Goal: Task Accomplishment & Management: Manage account settings

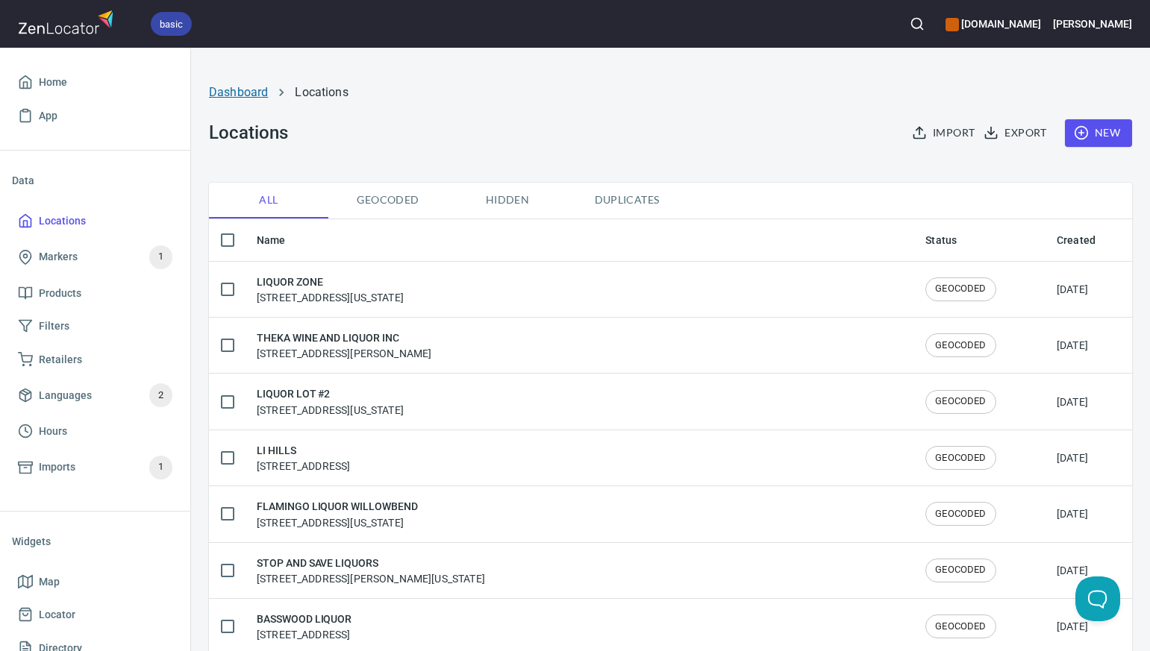
click at [240, 92] on link "Dashboard" at bounding box center [238, 92] width 59 height 14
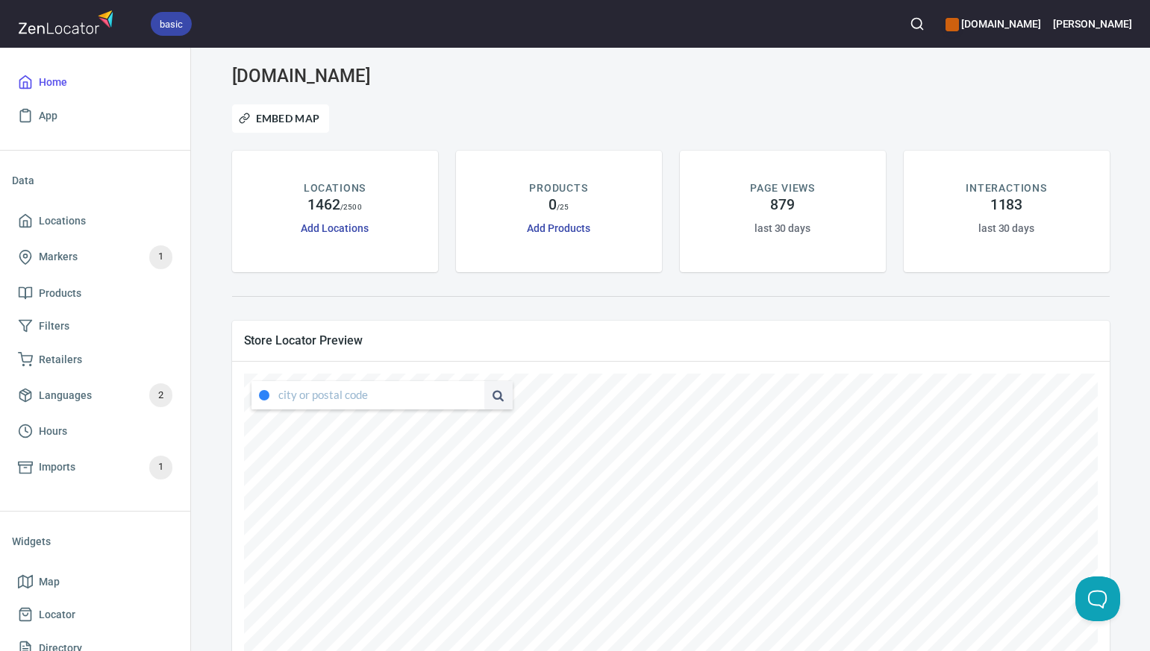
type input "[STREET_ADDRESS][US_STATE]"
drag, startPoint x: 279, startPoint y: 395, endPoint x: 484, endPoint y: 398, distance: 205.2
click at [484, 398] on div "[STREET_ADDRESS][US_STATE]" at bounding box center [381, 395] width 261 height 28
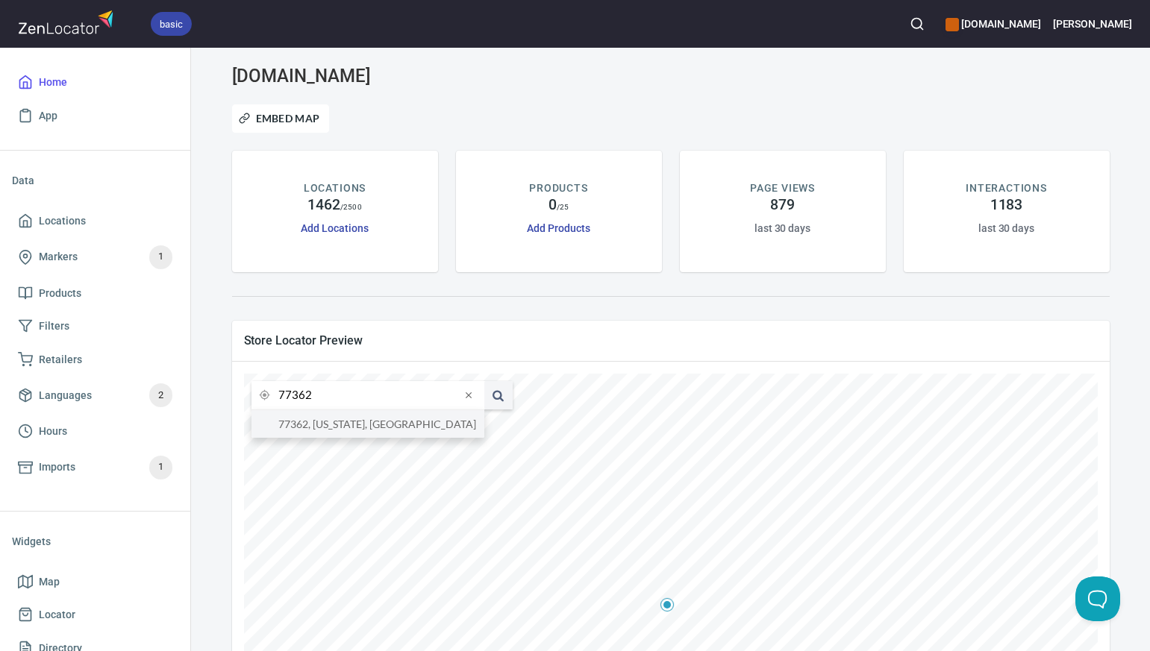
click at [427, 422] on li "77362, [US_STATE], [GEOGRAPHIC_DATA]" at bounding box center [367, 424] width 233 height 28
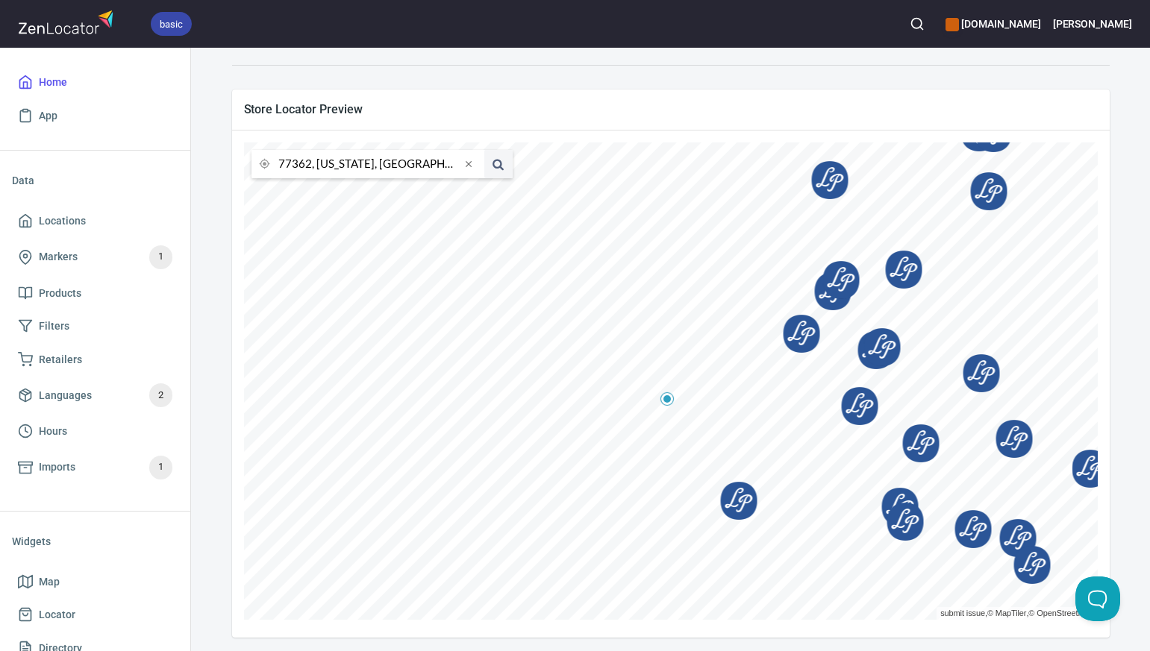
scroll to position [236, 0]
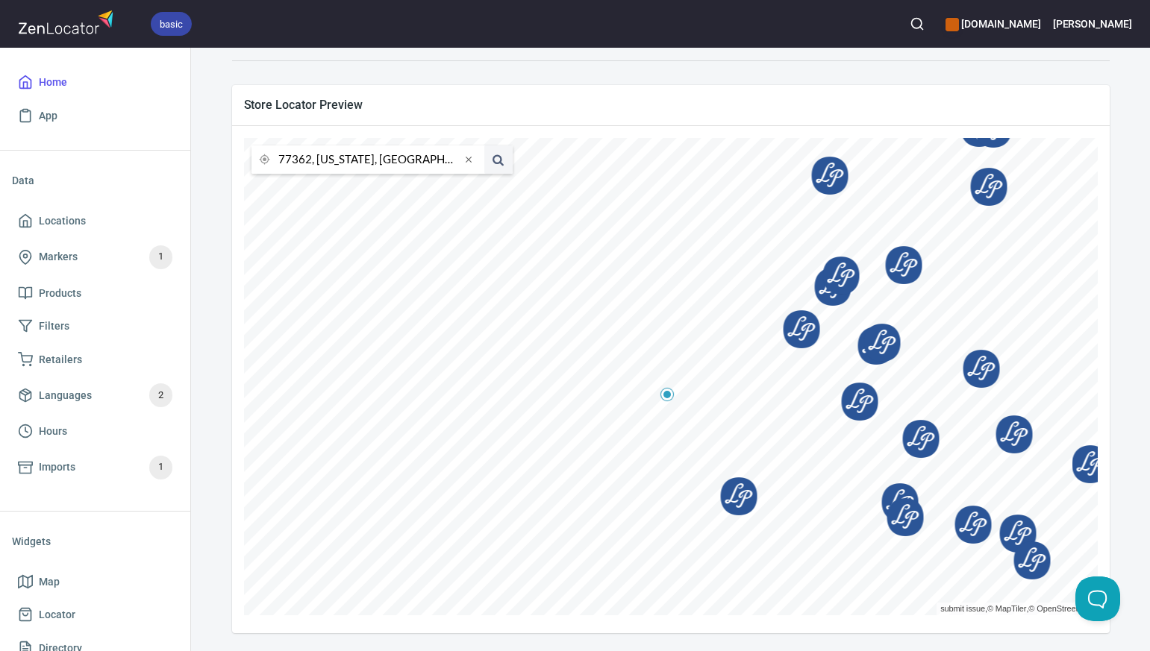
click at [309, 160] on input "77362, [US_STATE], [GEOGRAPHIC_DATA]" at bounding box center [369, 159] width 182 height 28
click at [316, 190] on li "73102, [US_STATE][GEOGRAPHIC_DATA], [US_STATE], [GEOGRAPHIC_DATA]" at bounding box center [367, 189] width 233 height 28
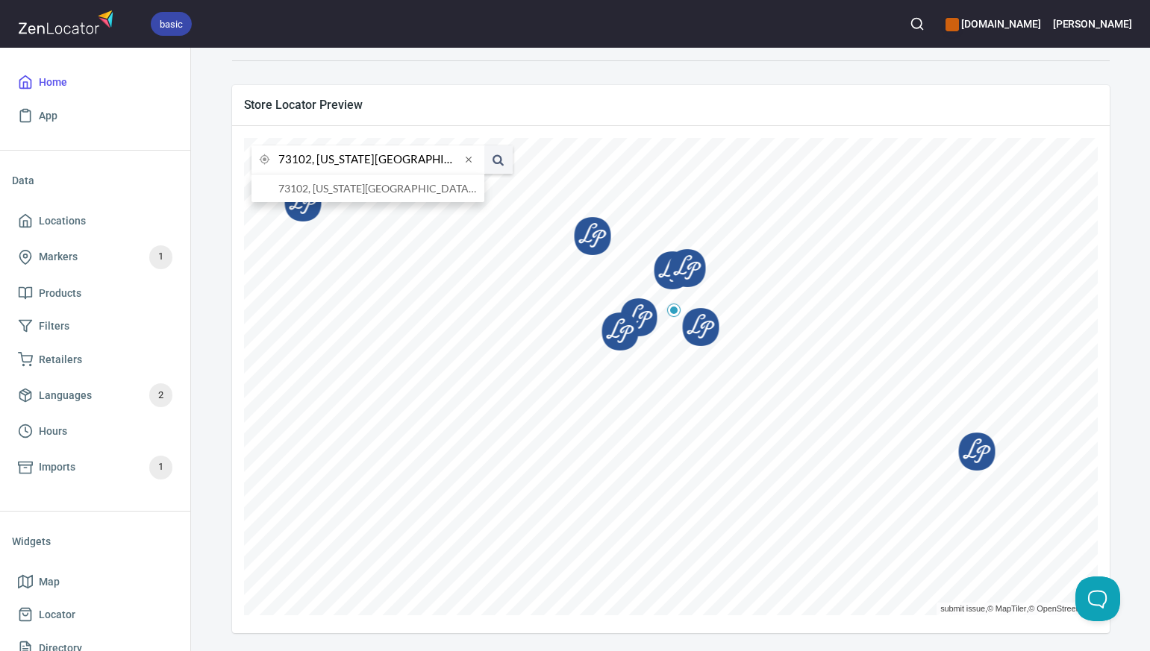
click at [311, 160] on input "73102, [US_STATE][GEOGRAPHIC_DATA], [US_STATE], [GEOGRAPHIC_DATA]" at bounding box center [369, 159] width 182 height 28
click at [323, 187] on li "[GEOGRAPHIC_DATA][US_STATE], [US_STATE], [GEOGRAPHIC_DATA]" at bounding box center [367, 189] width 233 height 28
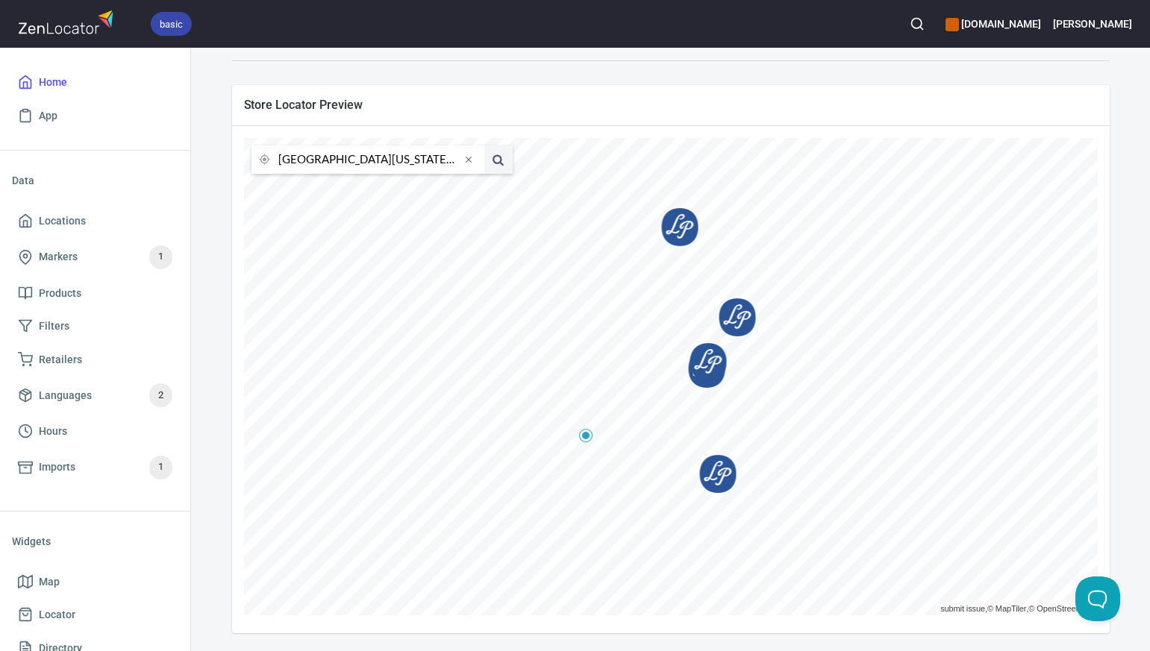
click at [309, 160] on input "[GEOGRAPHIC_DATA][US_STATE], [US_STATE], [GEOGRAPHIC_DATA]" at bounding box center [369, 159] width 182 height 28
click at [328, 187] on li "80216, [GEOGRAPHIC_DATA], [US_STATE], [GEOGRAPHIC_DATA]" at bounding box center [367, 189] width 233 height 28
type input "80216, [GEOGRAPHIC_DATA], [US_STATE], [GEOGRAPHIC_DATA]"
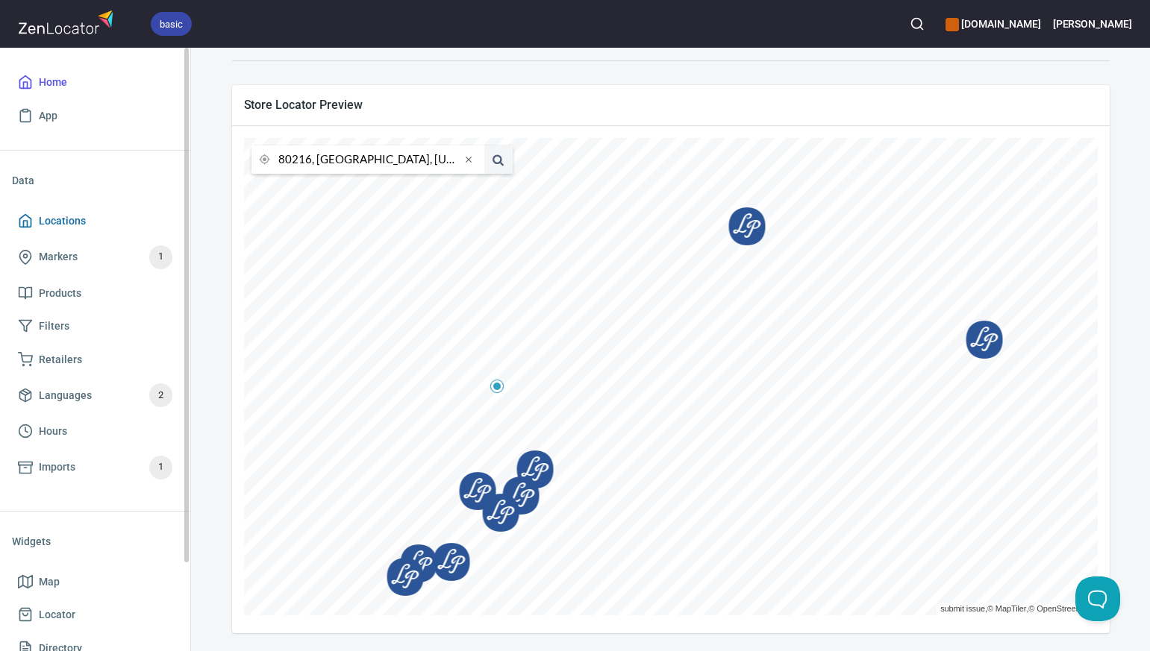
click at [99, 216] on span "Locations" at bounding box center [95, 221] width 154 height 19
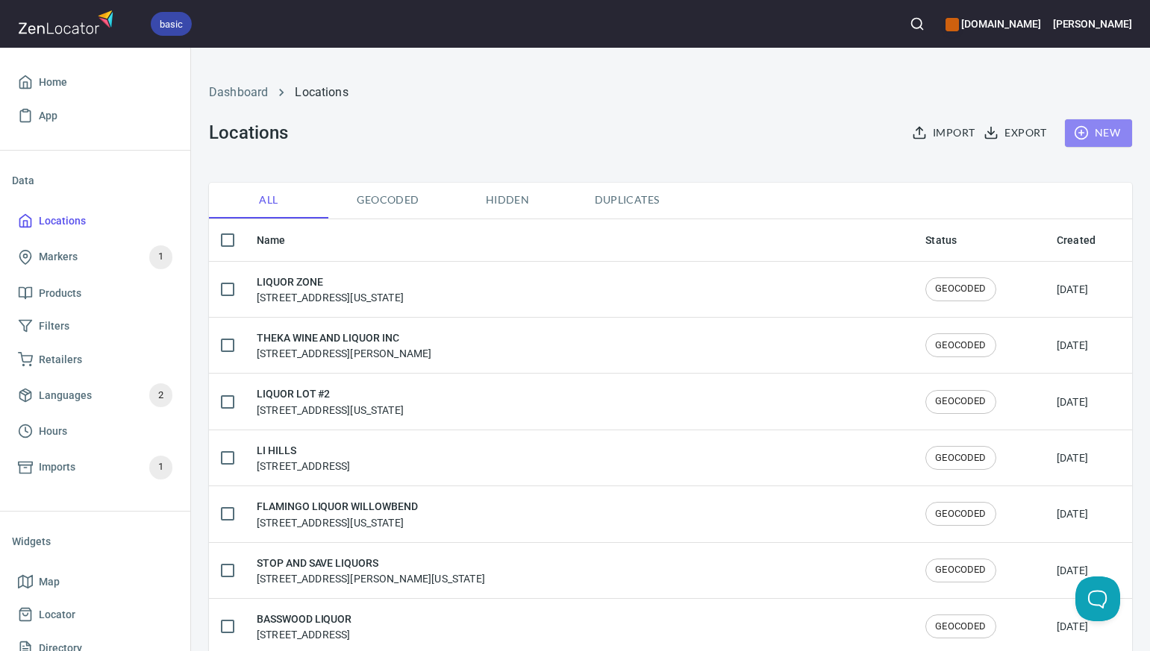
click at [1104, 130] on span "New" at bounding box center [1098, 133] width 43 height 19
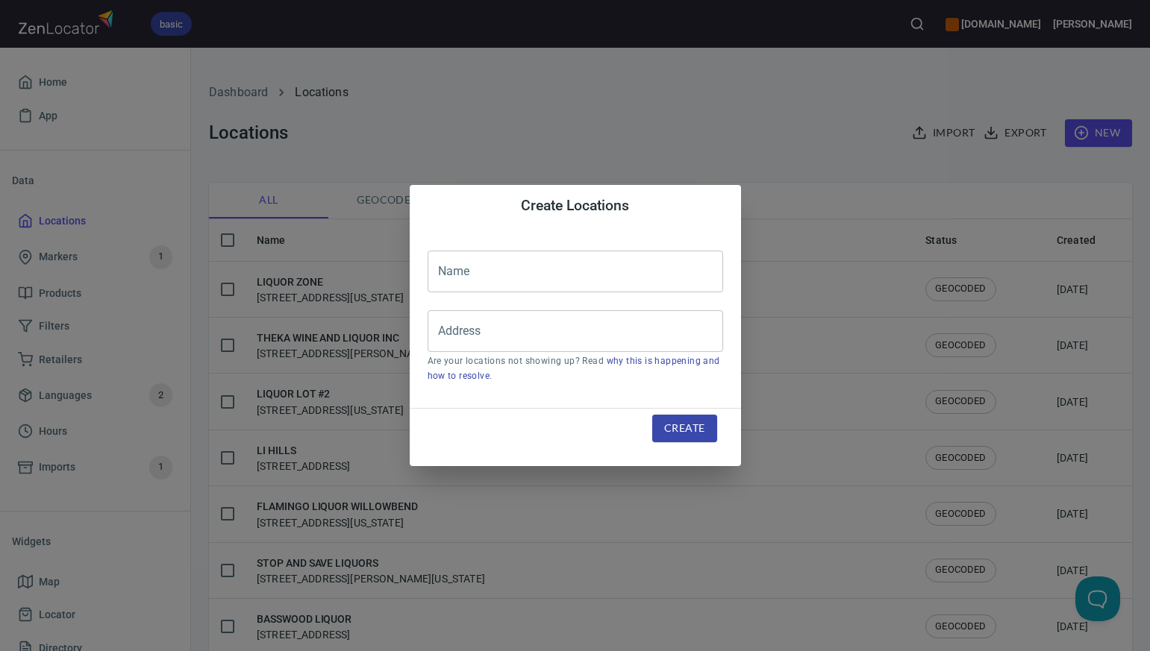
click at [453, 270] on input "text" at bounding box center [575, 272] width 295 height 42
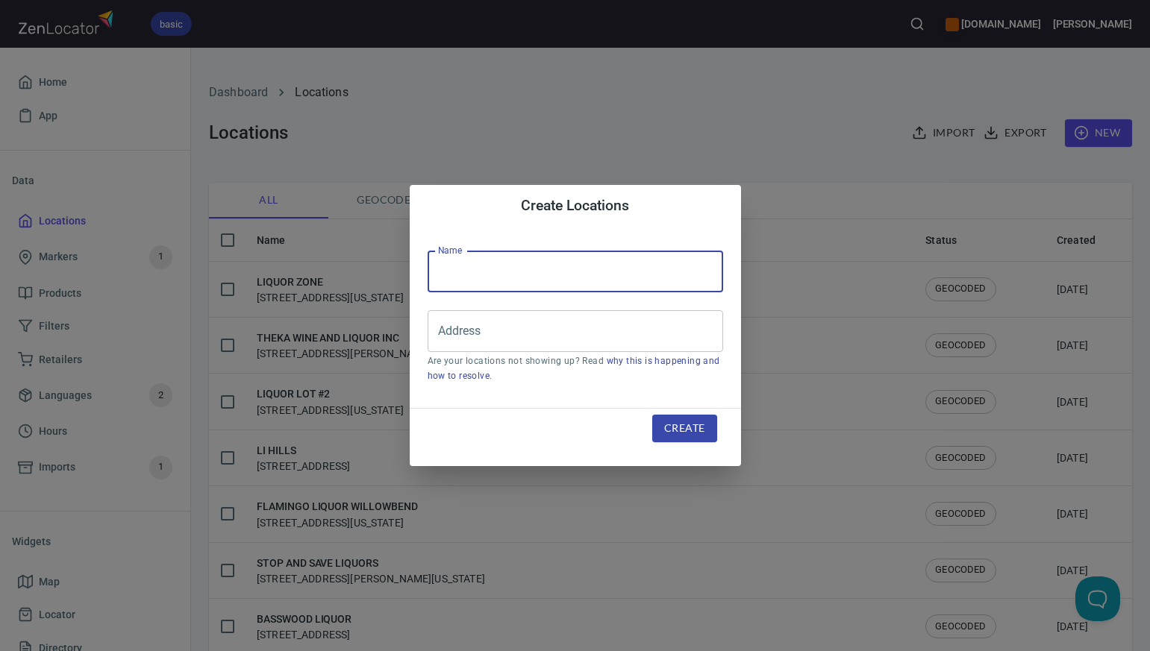
paste input "249 LIQUOR"
type input "249 LIQUOR"
click at [441, 330] on input "Address" at bounding box center [564, 331] width 260 height 28
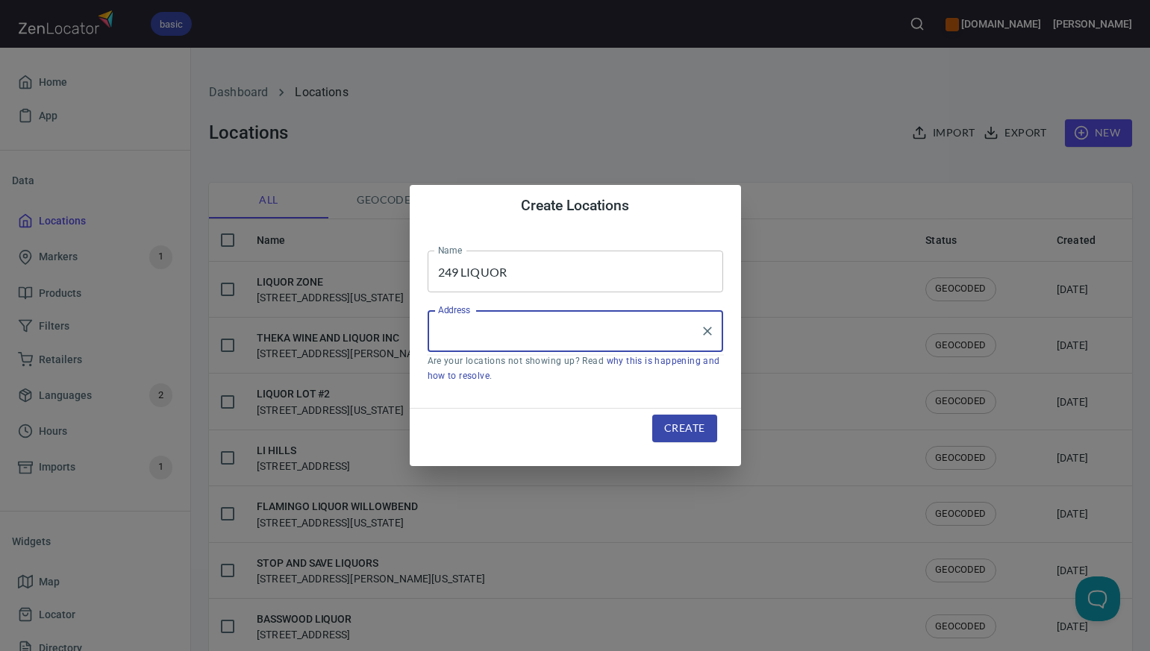
paste input "[STREET_ADDRESS]"
click at [655, 334] on input "[STREET_ADDRESS]" at bounding box center [564, 331] width 260 height 28
click at [565, 331] on input "[STREET_ADDRESS]" at bounding box center [564, 331] width 260 height 28
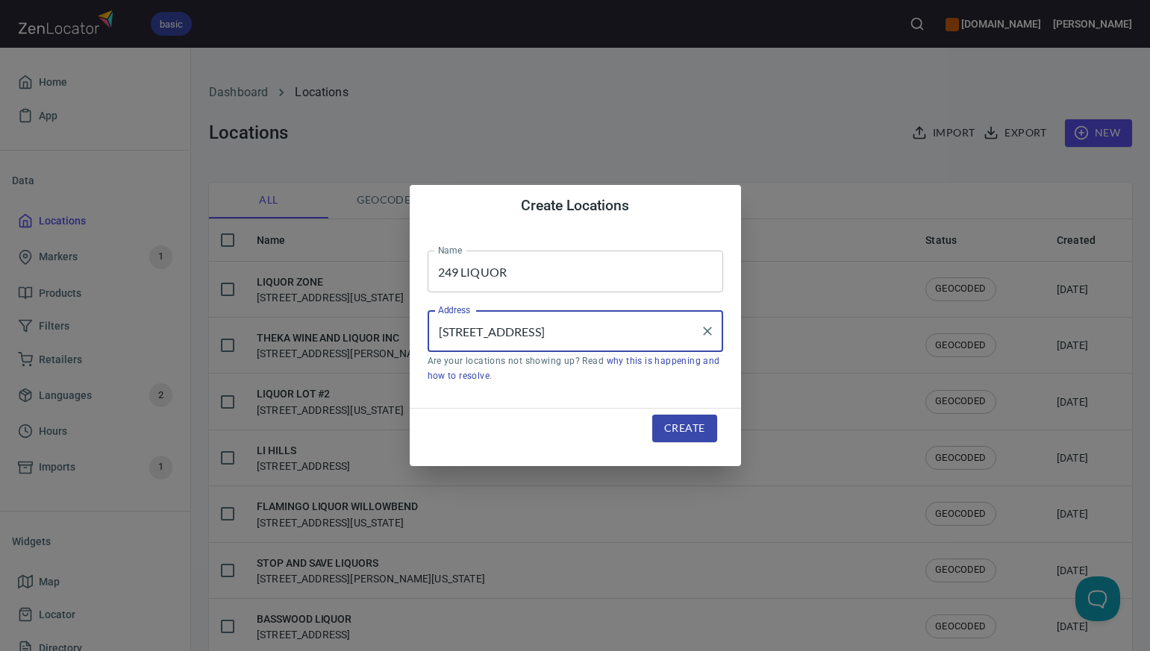
click at [539, 331] on input "[STREET_ADDRESS]" at bounding box center [564, 331] width 260 height 28
click at [510, 332] on input "[STREET_ADDRESS]" at bounding box center [564, 331] width 260 height 28
click at [625, 333] on input "[STREET_ADDRESS]" at bounding box center [564, 331] width 260 height 28
type input "[STREET_ADDRESS]"
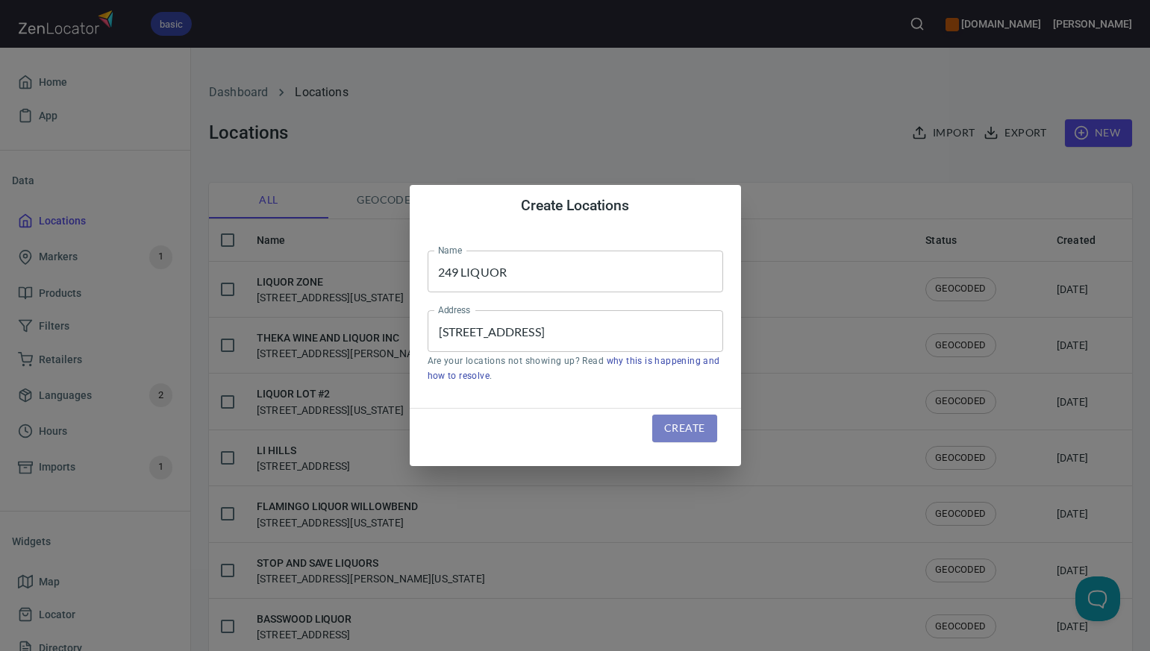
click at [674, 430] on span "Create" at bounding box center [684, 428] width 40 height 19
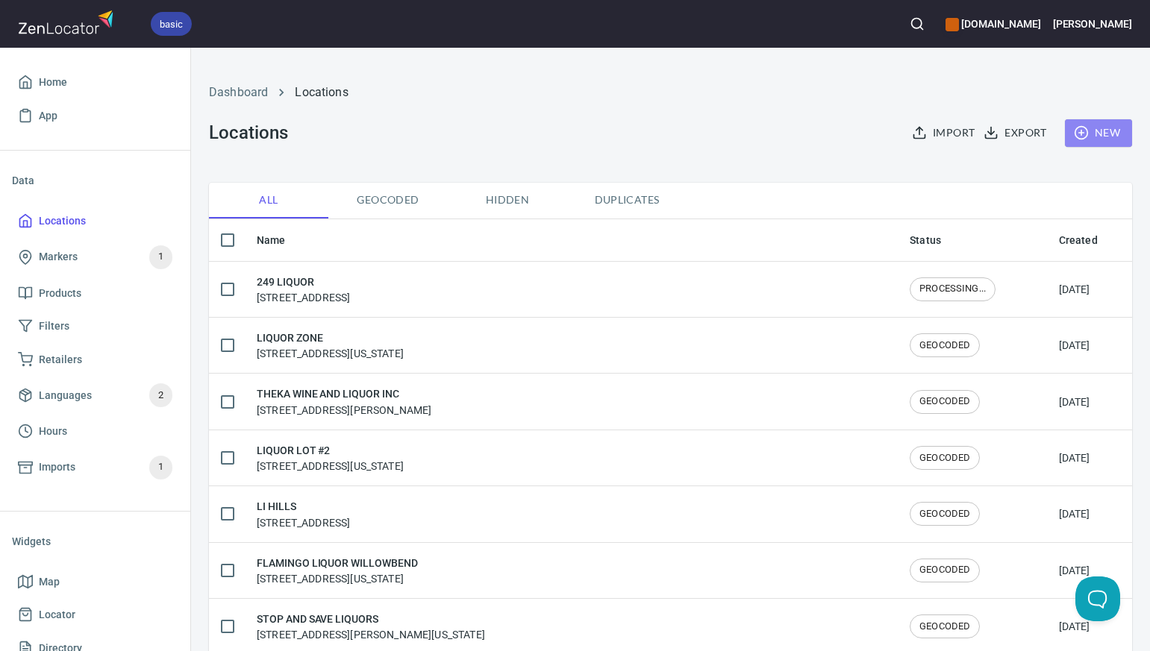
click at [1108, 132] on span "New" at bounding box center [1098, 133] width 43 height 19
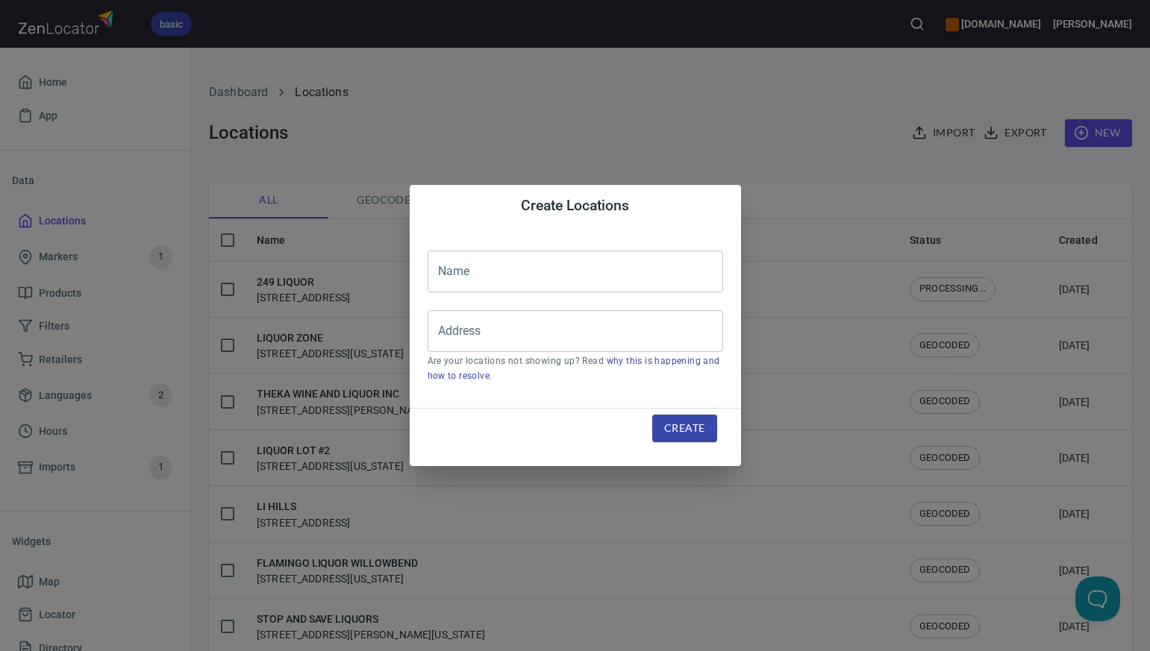
click at [443, 272] on input "text" at bounding box center [575, 272] width 295 height 42
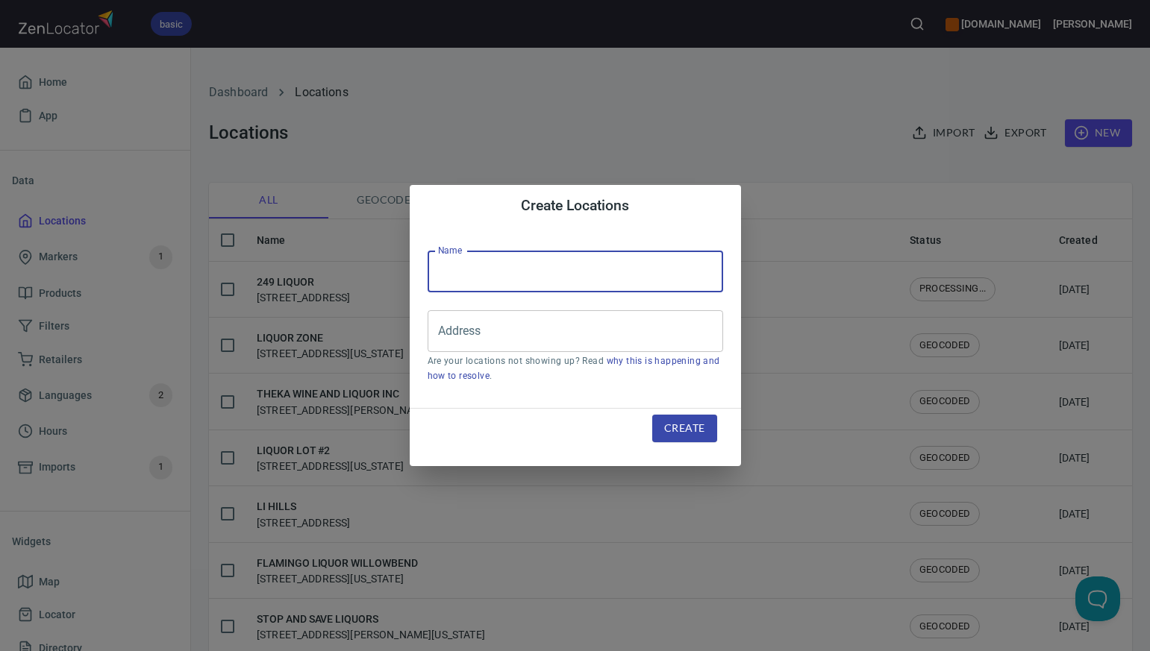
paste input "FLEA"
type input "FLEA"
click at [439, 336] on input "Address" at bounding box center [564, 331] width 260 height 28
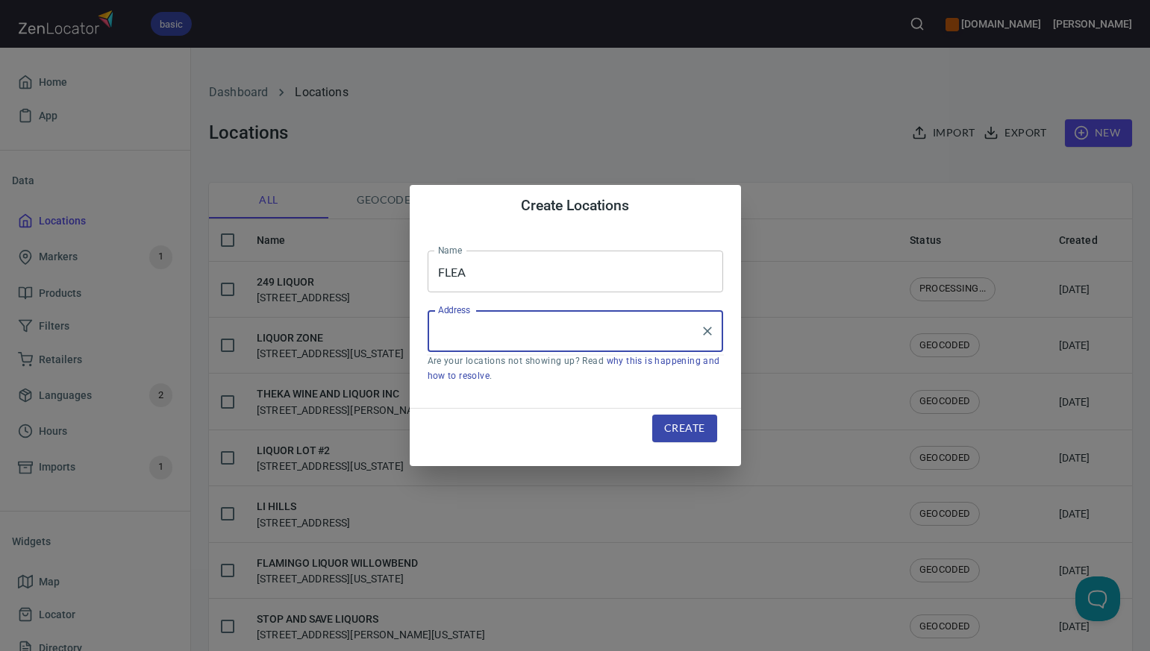
paste input "[STREET_ADDRESS][US_STATE]"
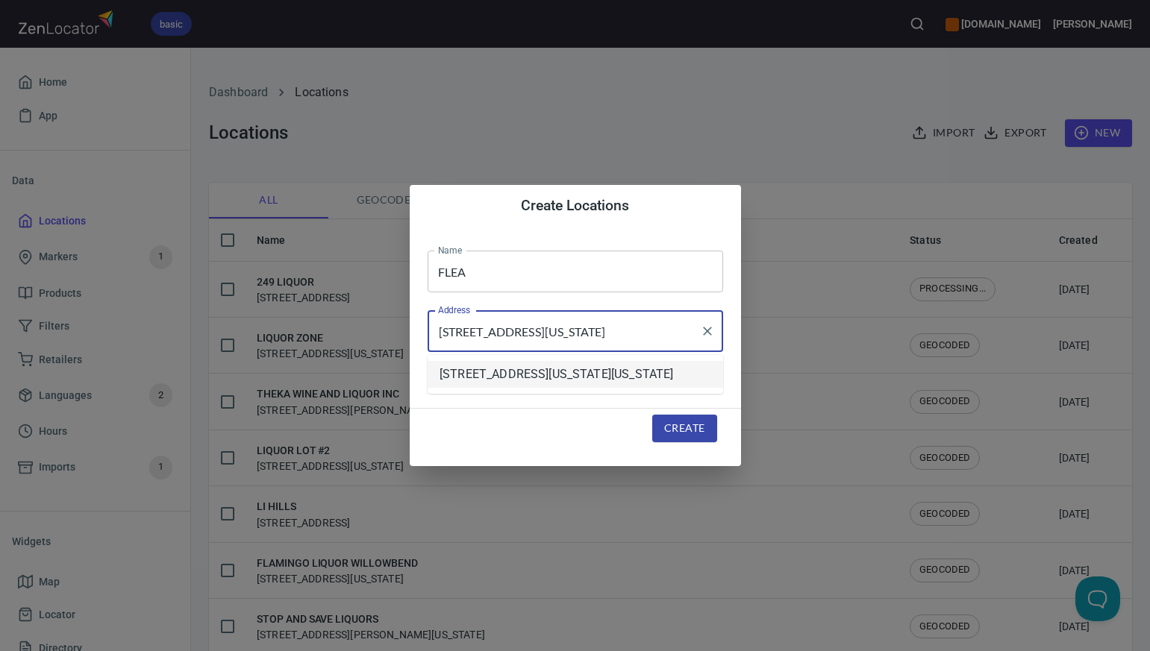
click at [476, 374] on li "[STREET_ADDRESS][US_STATE][US_STATE]" at bounding box center [575, 374] width 295 height 27
type input "[STREET_ADDRESS][US_STATE][US_STATE]"
click at [677, 426] on span "Create" at bounding box center [684, 428] width 40 height 19
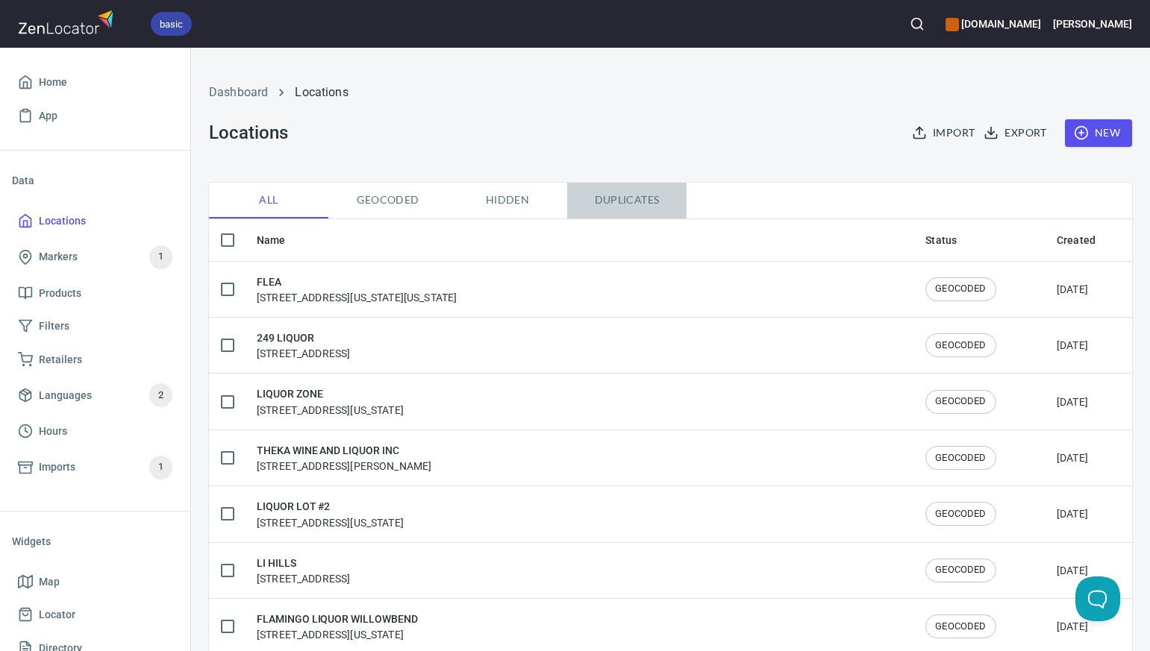
click at [621, 198] on span "Duplicates" at bounding box center [626, 200] width 101 height 19
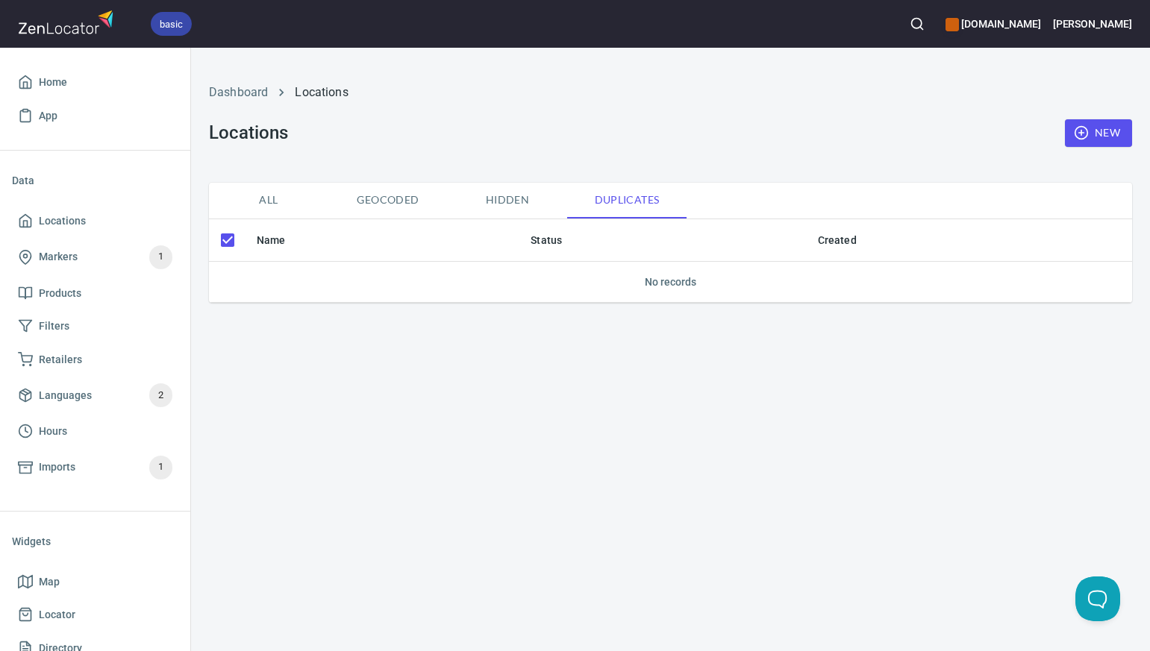
checkbox input "false"
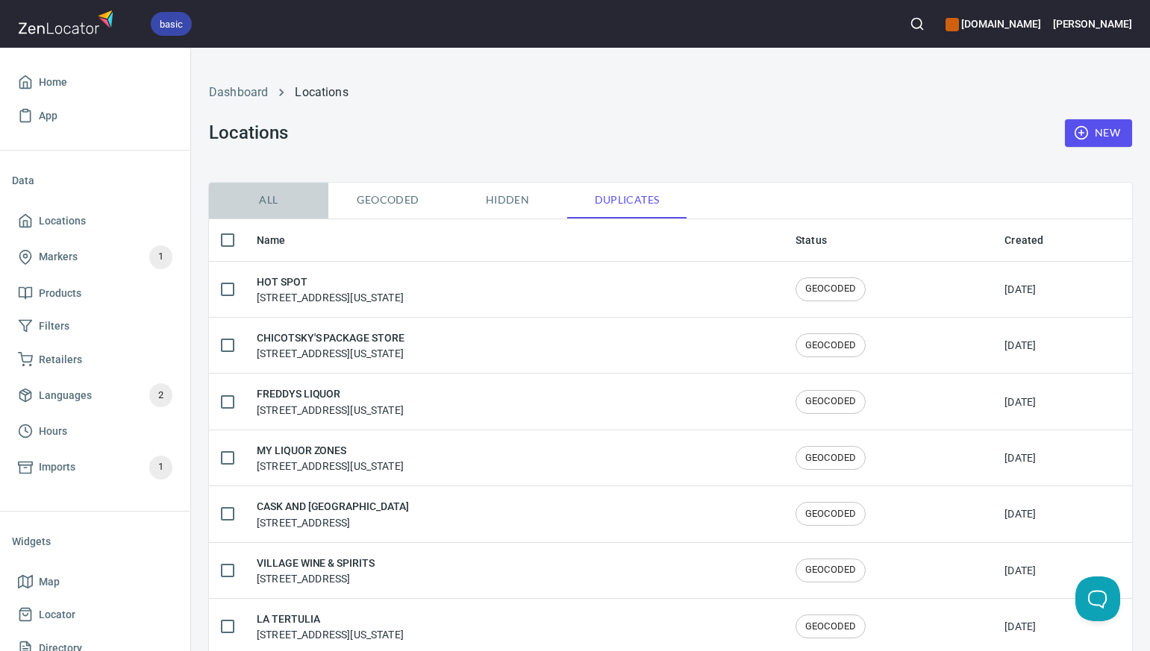
click at [269, 199] on span "All" at bounding box center [268, 200] width 101 height 19
